Goal: Check status: Check status

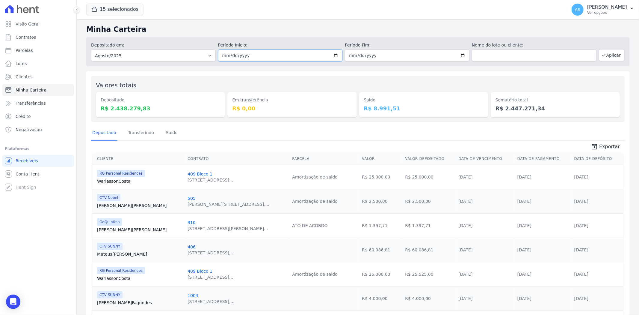
click at [334, 55] on input "2025-08-01" at bounding box center [280, 55] width 125 height 12
type input "[DATE]"
click at [461, 54] on input "2025-08-31" at bounding box center [407, 55] width 125 height 12
type input "[DATE]"
click at [609, 53] on button "Aplicar" at bounding box center [612, 55] width 26 height 12
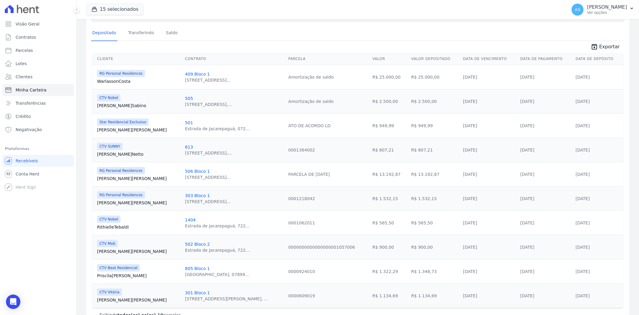
scroll to position [117, 0]
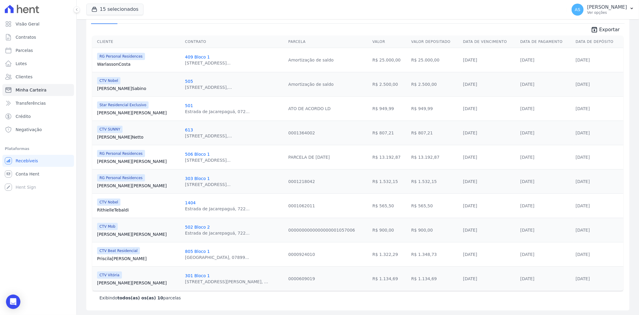
click at [112, 282] on link "[PERSON_NAME] Silva" at bounding box center [138, 283] width 83 height 6
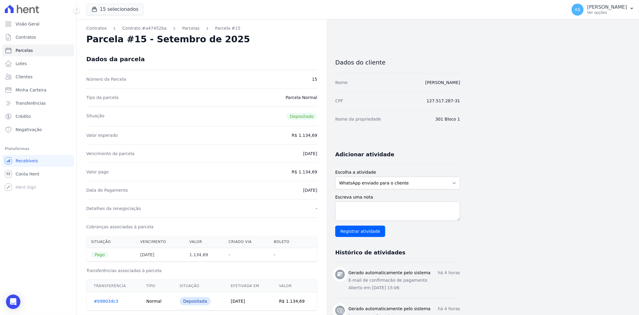
click at [101, 299] on link "#b9803dc3" at bounding box center [106, 301] width 25 height 5
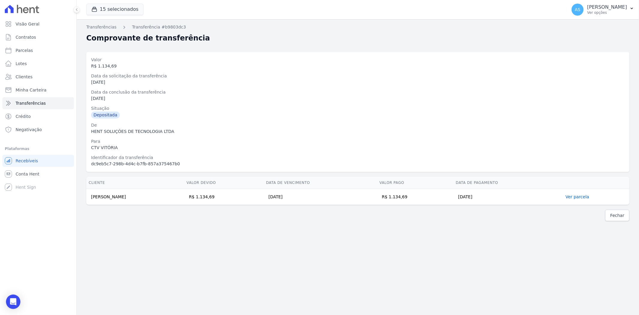
drag, startPoint x: 144, startPoint y: 197, endPoint x: 88, endPoint y: 195, distance: 56.1
click at [88, 195] on td "[PERSON_NAME]" at bounding box center [135, 197] width 98 height 16
copy td "[PERSON_NAME]"
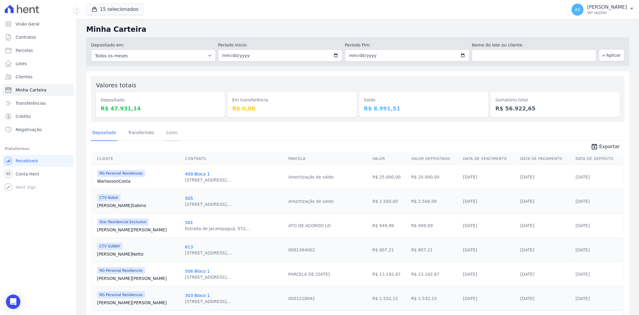
click at [165, 133] on link "Saldo" at bounding box center [172, 133] width 14 height 16
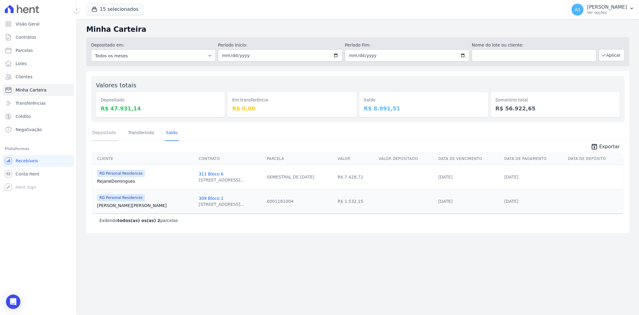
click at [108, 129] on link "Depositado" at bounding box center [104, 133] width 26 height 16
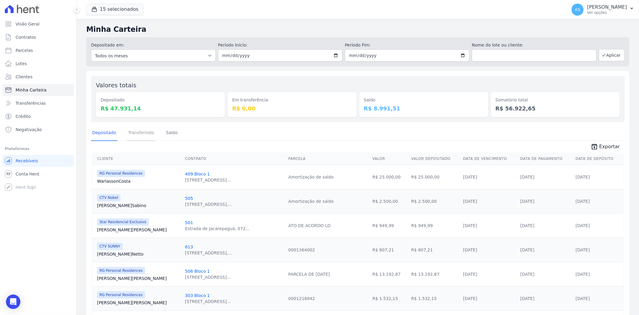
click at [132, 130] on link "Transferindo" at bounding box center [141, 133] width 28 height 16
